Goal: Task Accomplishment & Management: Manage account settings

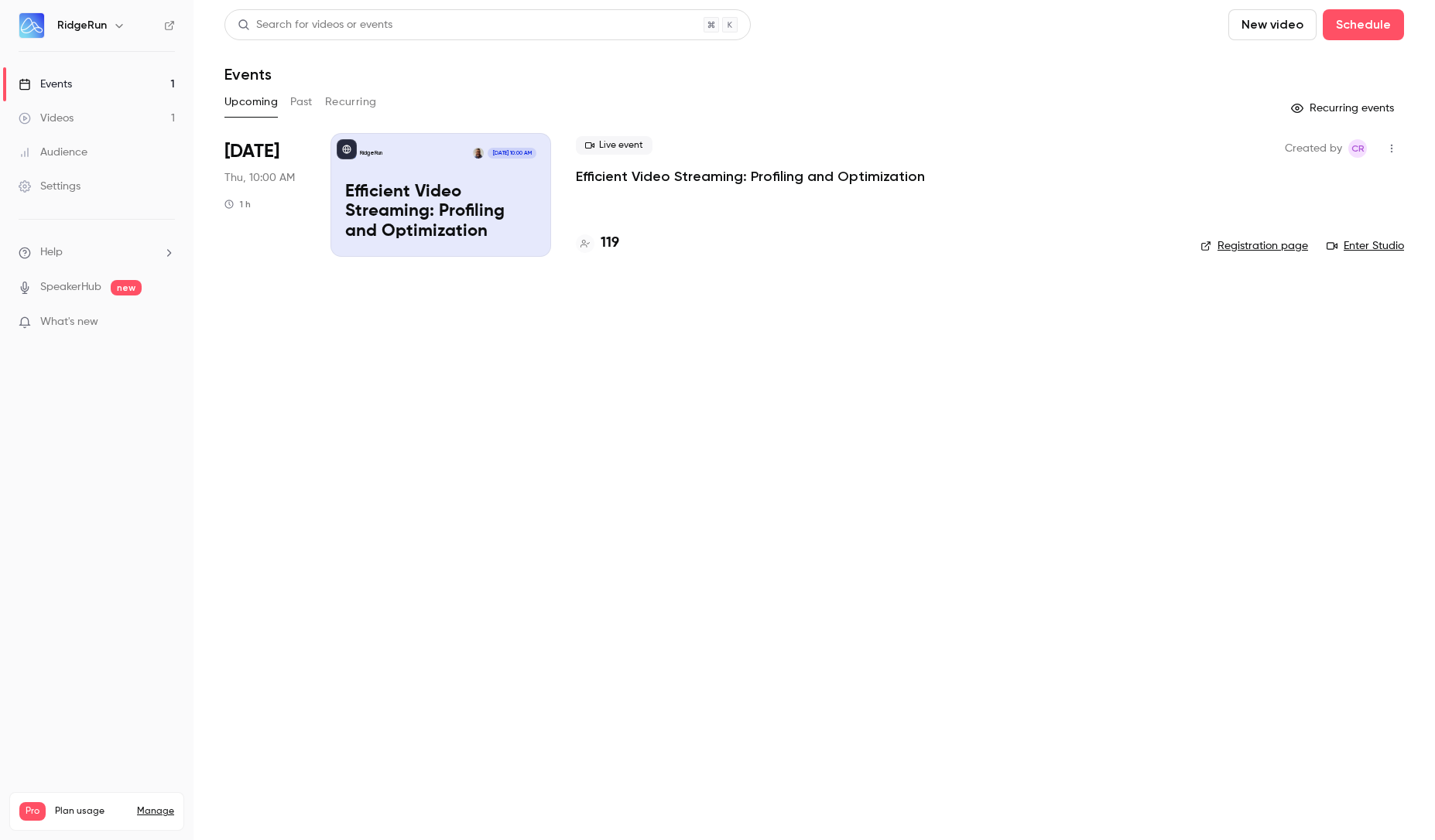
click at [667, 177] on p "Efficient Video Streaming: Profiling and Optimization" at bounding box center [750, 177] width 349 height 19
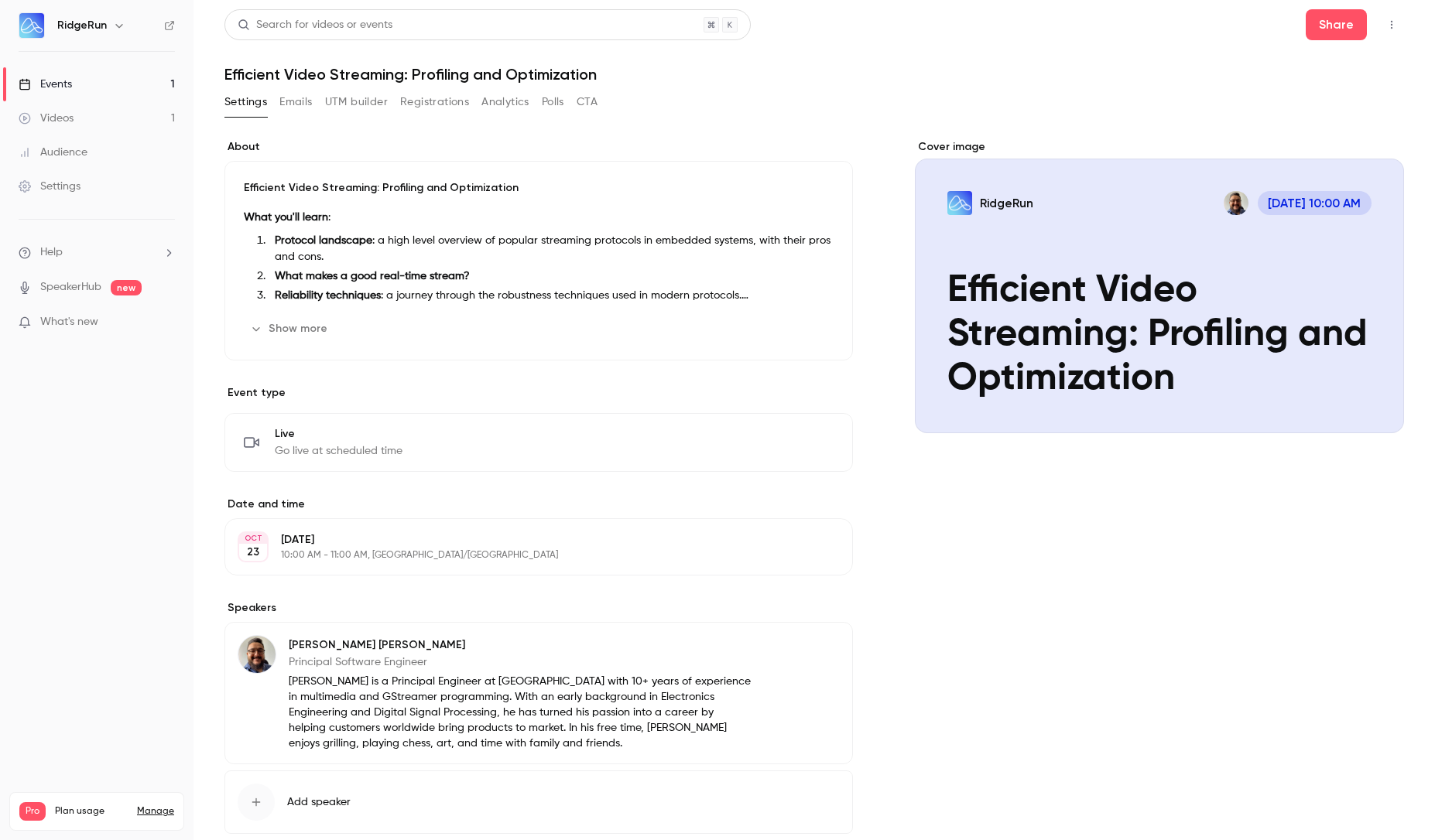
click at [424, 106] on button "Registrations" at bounding box center [434, 102] width 69 height 25
